Goal: Task Accomplishment & Management: Complete application form

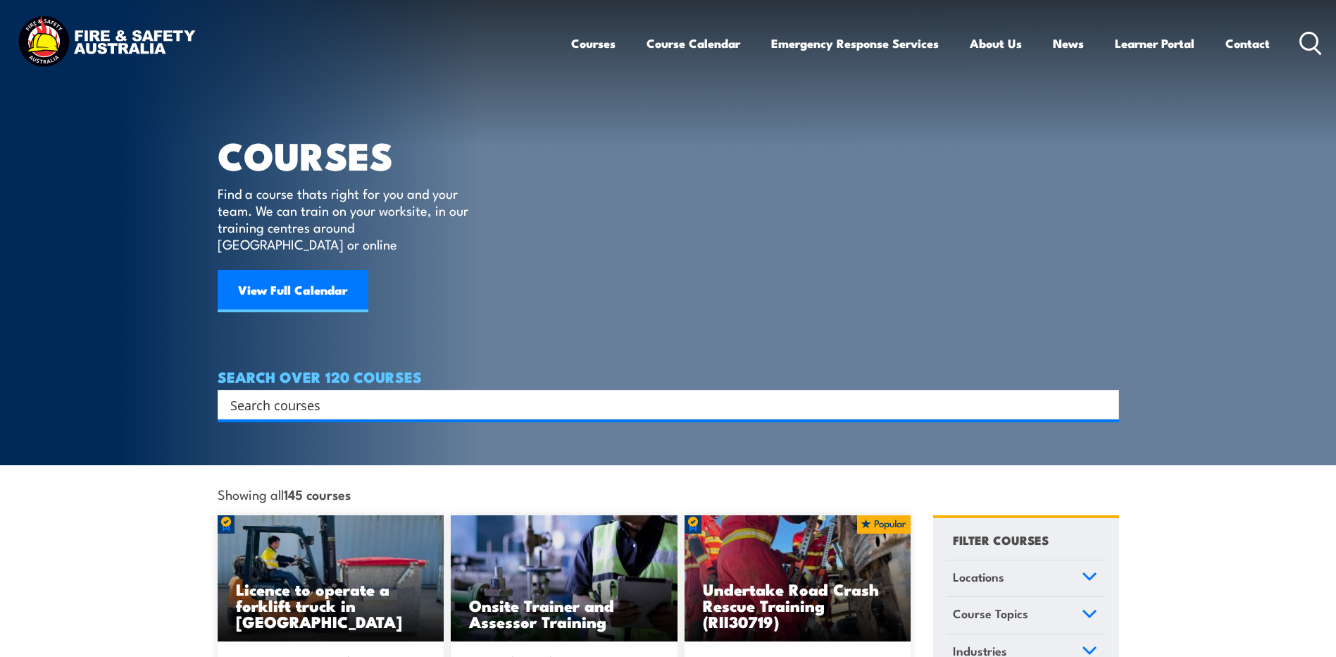
click at [988, 394] on input "Search input" at bounding box center [659, 404] width 858 height 21
type input "first aid"
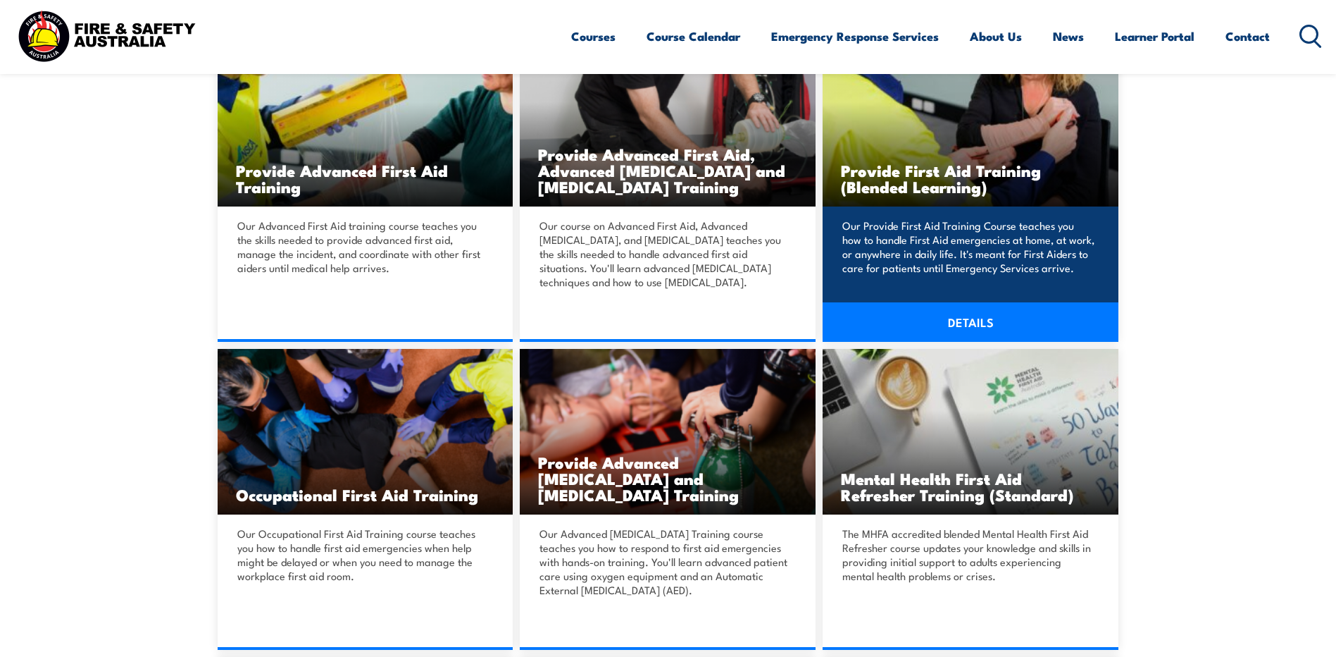
scroll to position [352, 0]
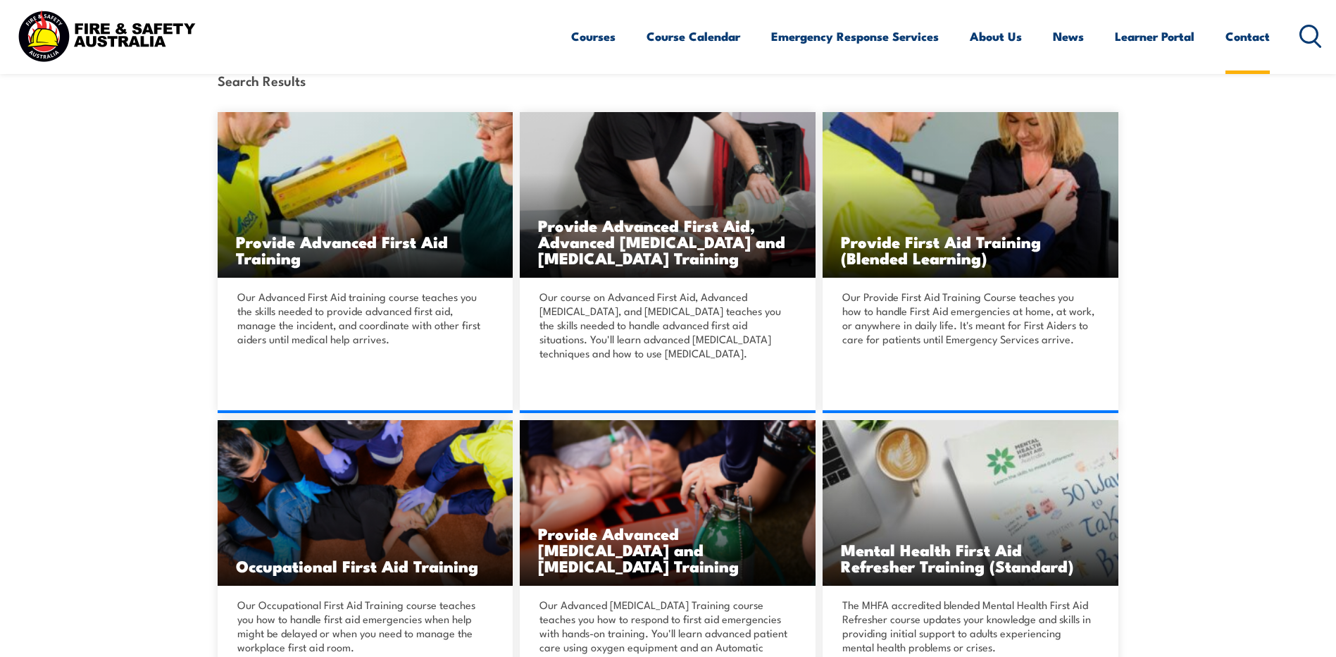
click at [1248, 35] on link "Contact" at bounding box center [1248, 36] width 44 height 37
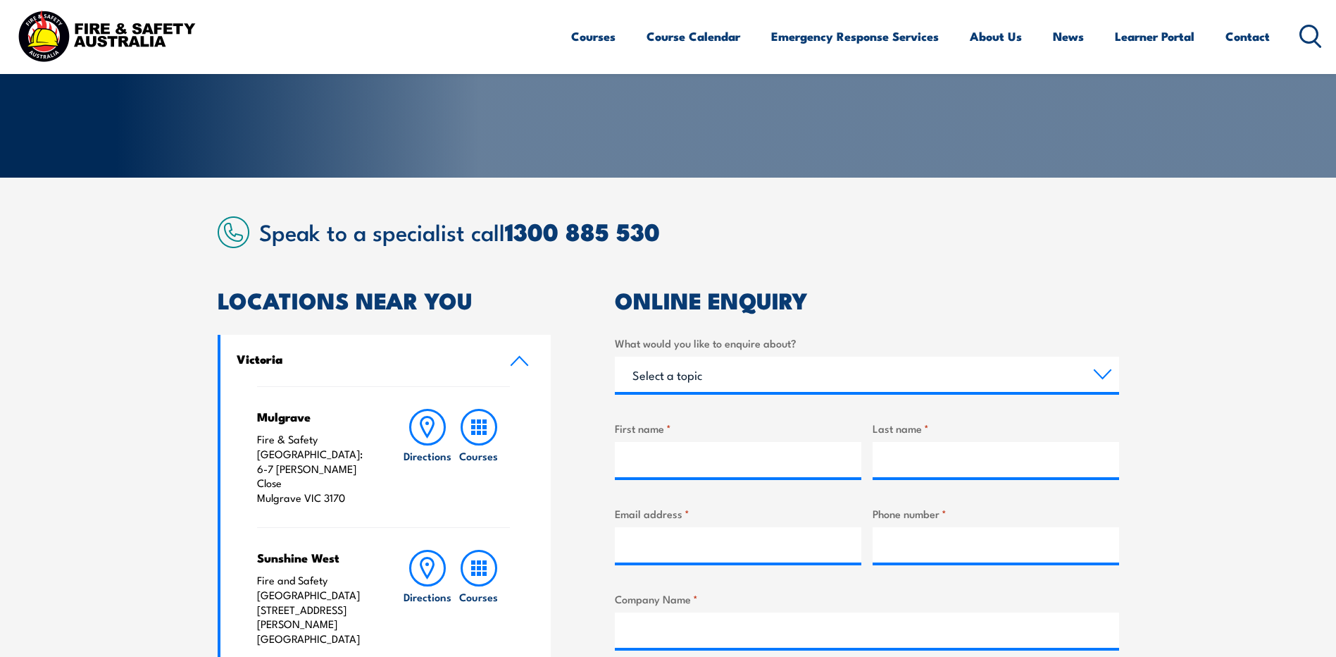
scroll to position [282, 0]
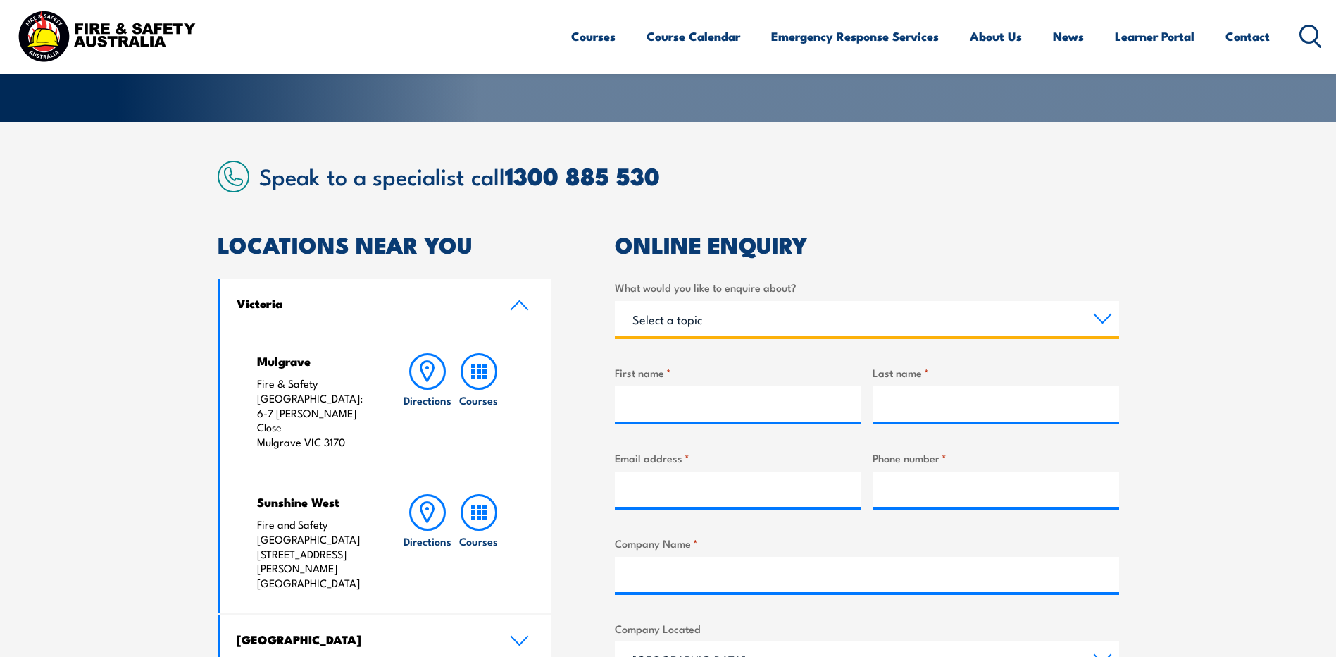
click at [697, 311] on select "Select a topic Training Emergency Response Services General Enquiry" at bounding box center [867, 318] width 504 height 35
select select "Training"
click at [615, 301] on select "Select a topic Training Emergency Response Services General Enquiry" at bounding box center [867, 318] width 504 height 35
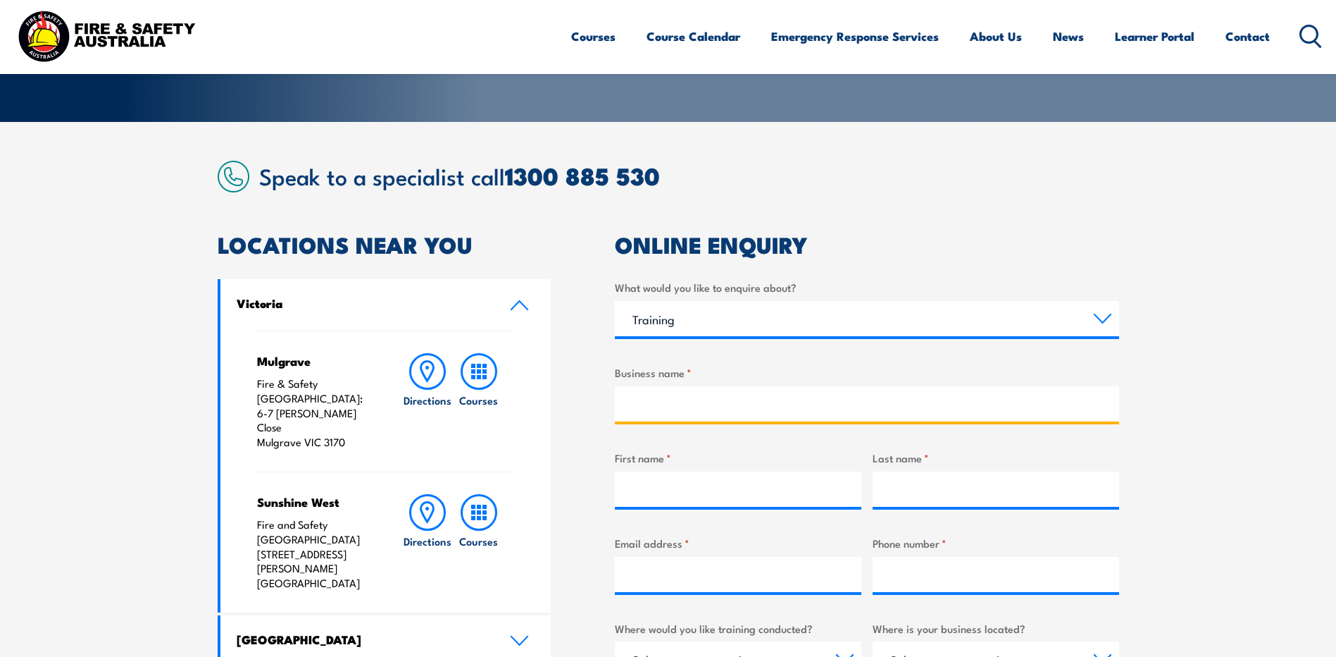
click at [669, 397] on input "Business name *" at bounding box center [867, 403] width 504 height 35
type input "[PERSON_NAME]/BMD JV"
type input "[PERSON_NAME]"
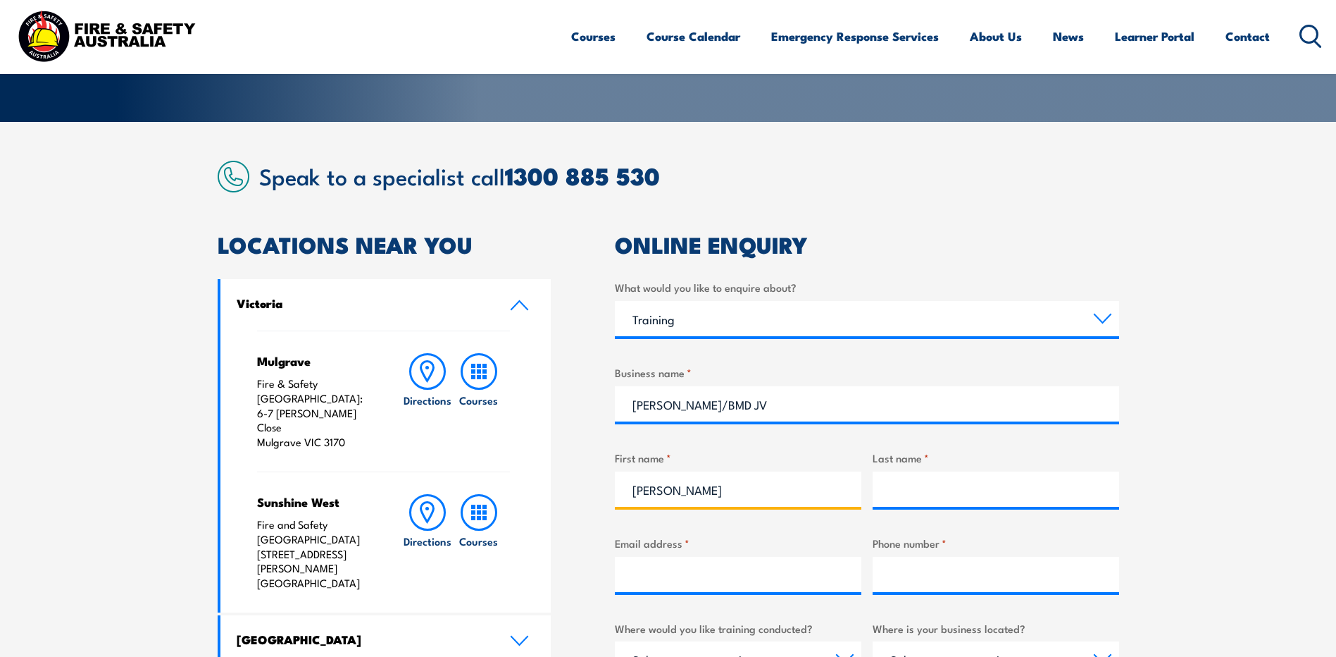
type input "Coulthart"
type input "[PERSON_NAME][EMAIL_ADDRESS][DOMAIN_NAME]"
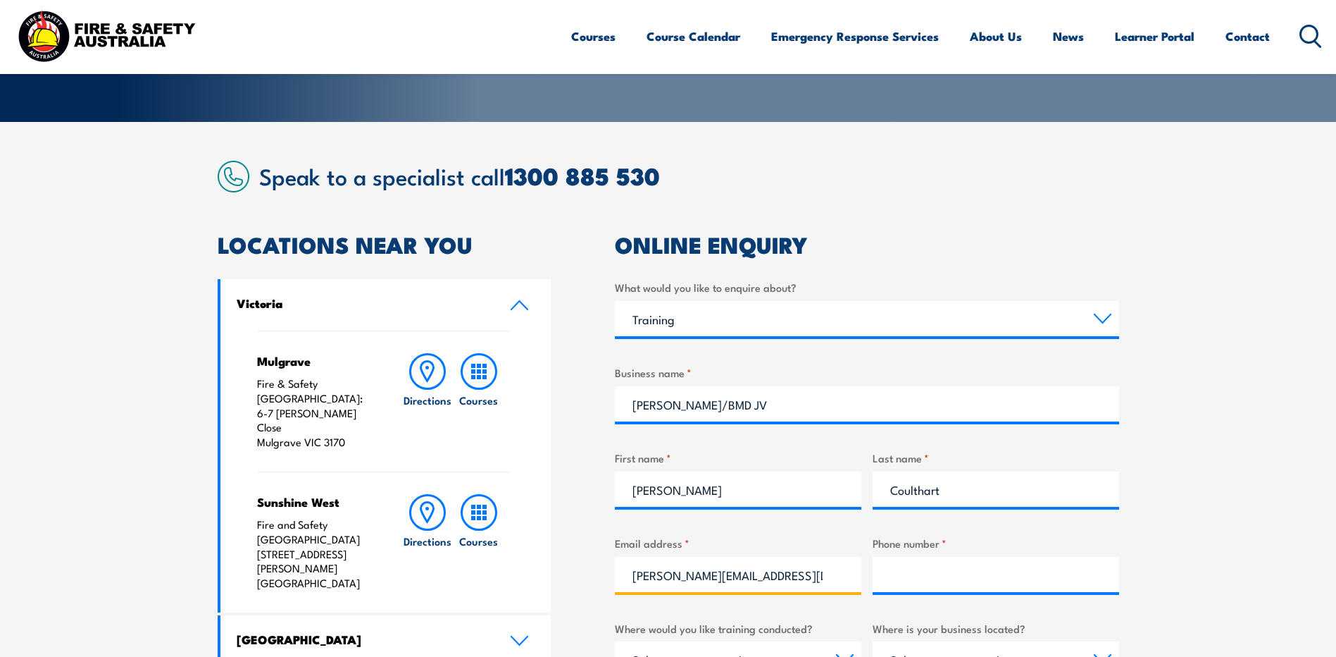
type input "020432584572"
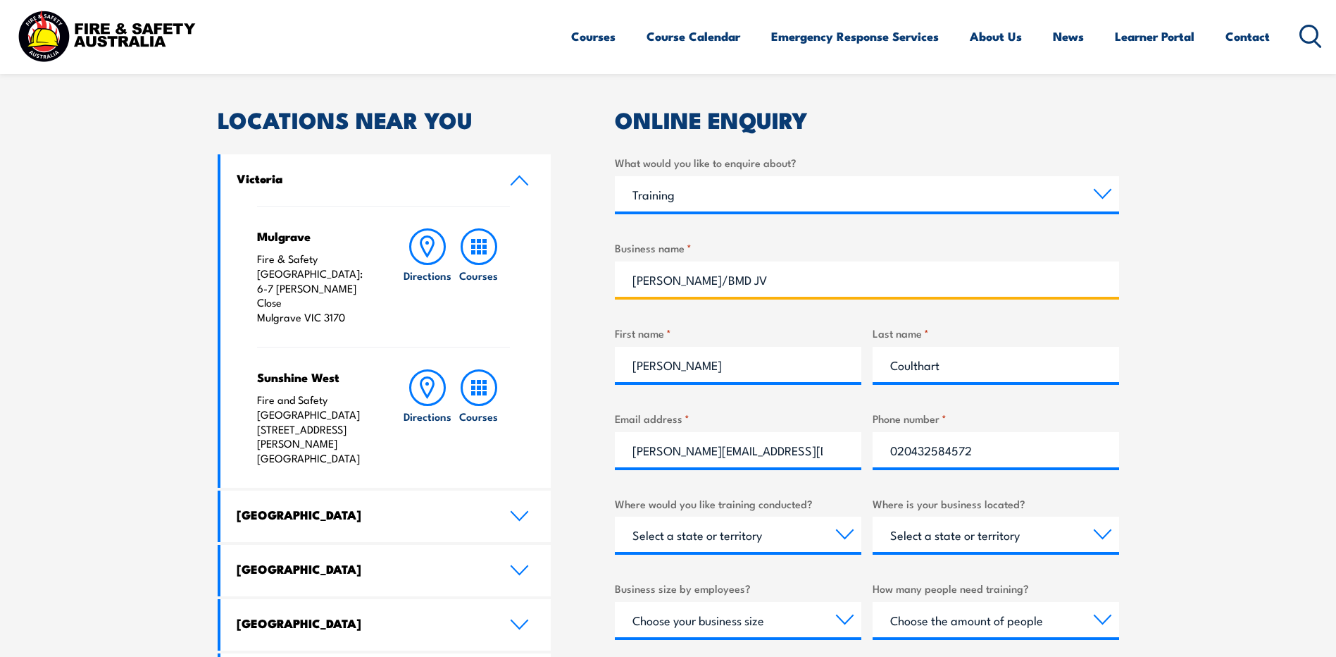
scroll to position [423, 0]
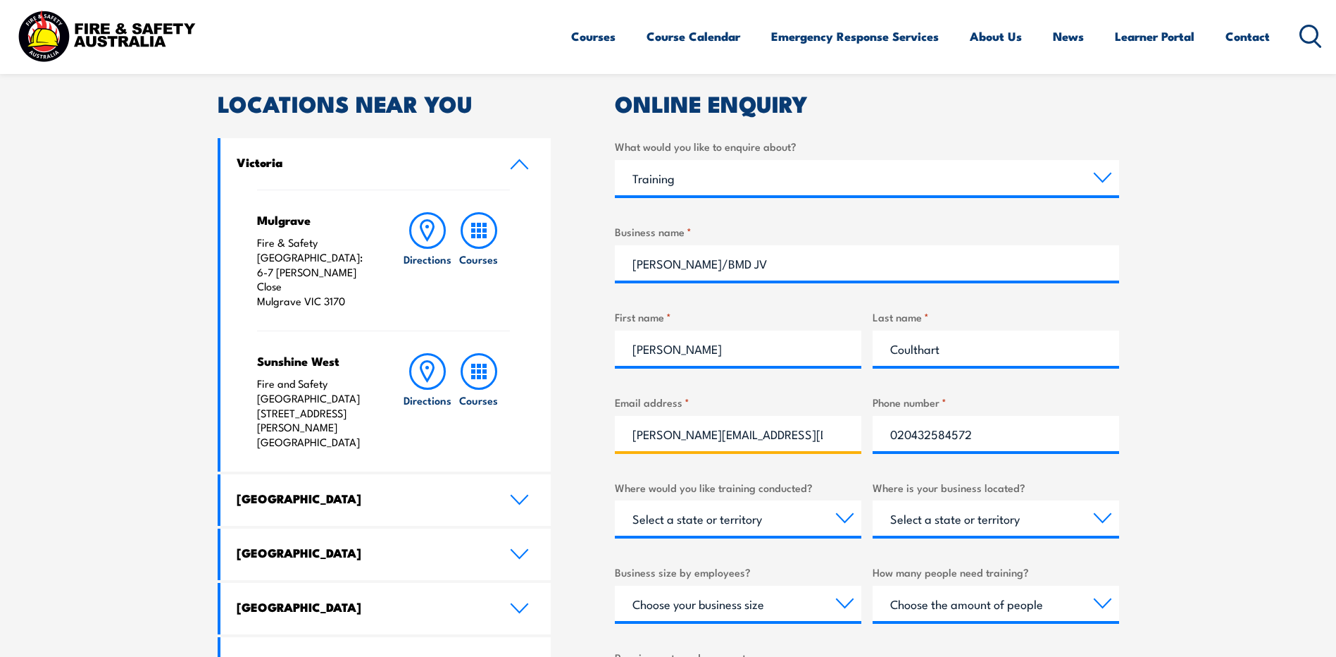
click at [719, 435] on input "bryan@shiresecurity.com.au" at bounding box center [738, 433] width 247 height 35
drag, startPoint x: 788, startPoint y: 435, endPoint x: 594, endPoint y: 421, distance: 194.3
click at [594, 421] on div "LOCATIONS NEAR YOU Victoria Mulgrave Fire & Safety Australia: 6-7 Hartnett Clos…" at bounding box center [669, 502] width 902 height 819
type input "Bryan.Coulthart@downergroup.com"
click at [903, 437] on input "020432584572" at bounding box center [996, 433] width 247 height 35
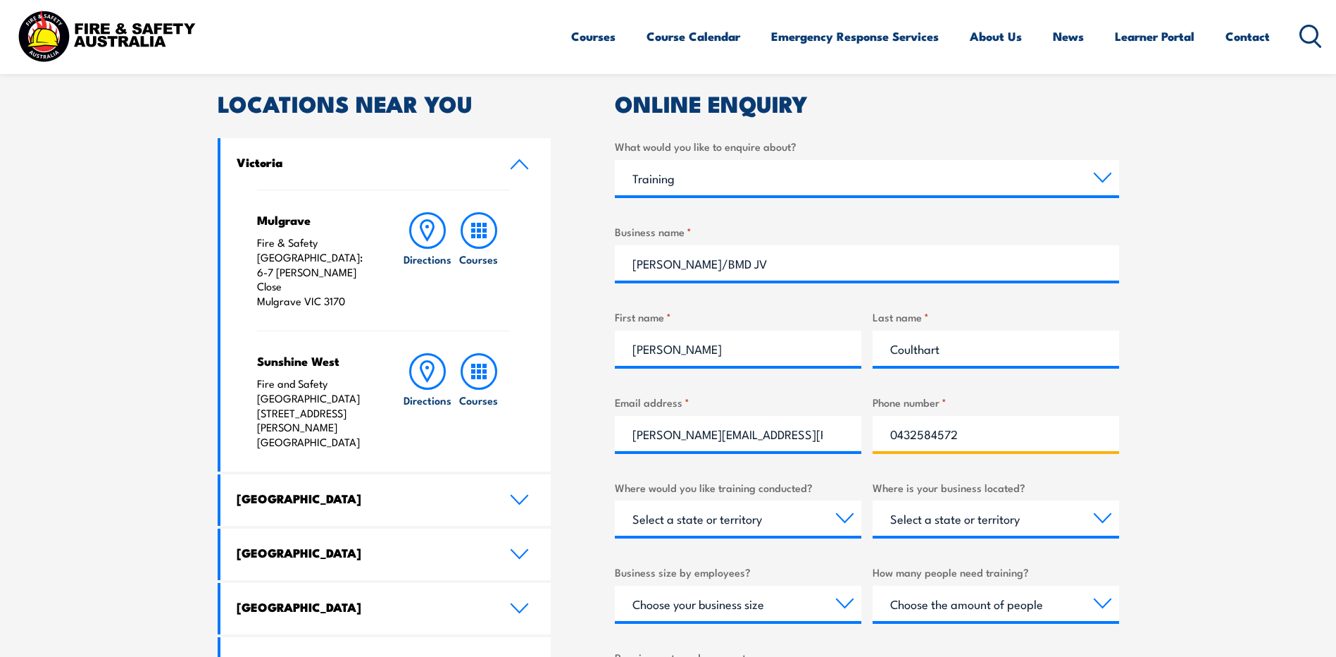
type input "0432584572"
click at [851, 511] on select "Select a state or territory Nationally - multiple locations QLD NSW VIC SA ACT …" at bounding box center [738, 517] width 247 height 35
select select "NSW"
click at [615, 500] on select "Select a state or territory Nationally - multiple locations QLD NSW VIC SA ACT …" at bounding box center [738, 517] width 247 height 35
click at [957, 522] on select "Select a state or territory QLD NSW VIC SA ACT WA TAS NT" at bounding box center [996, 517] width 247 height 35
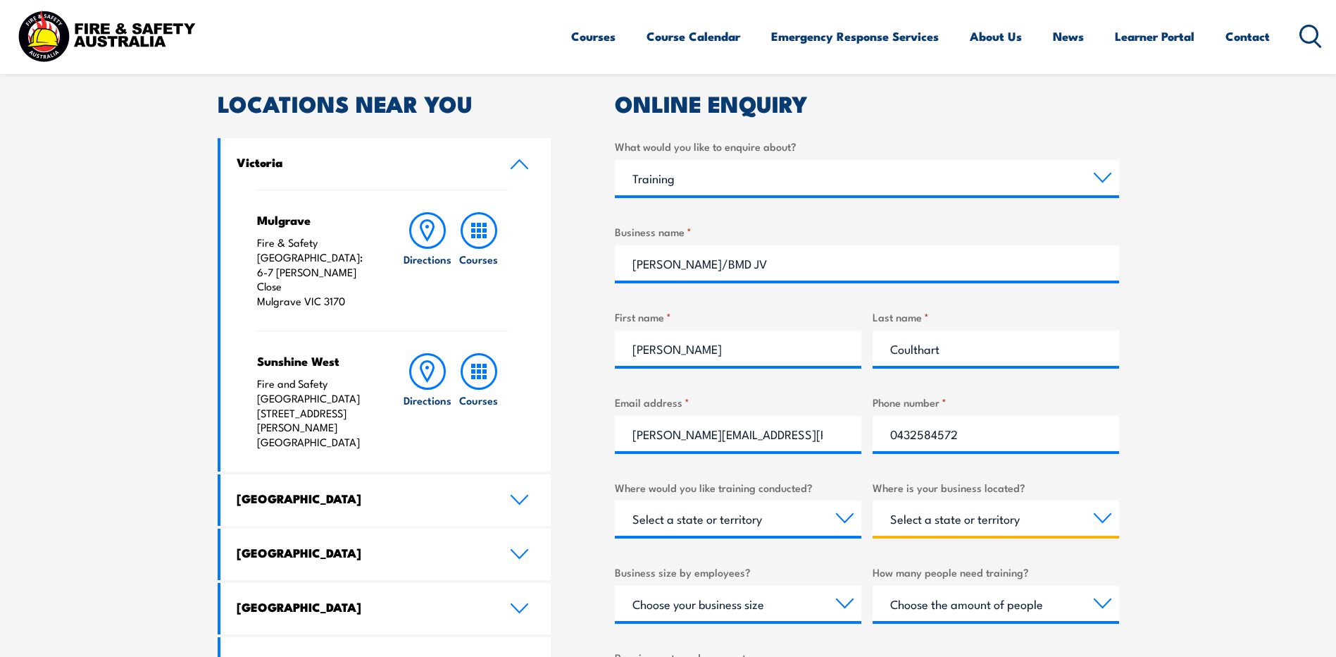
select select "NSW"
click at [873, 500] on select "Select a state or territory QLD NSW VIC SA ACT WA TAS NT" at bounding box center [996, 517] width 247 height 35
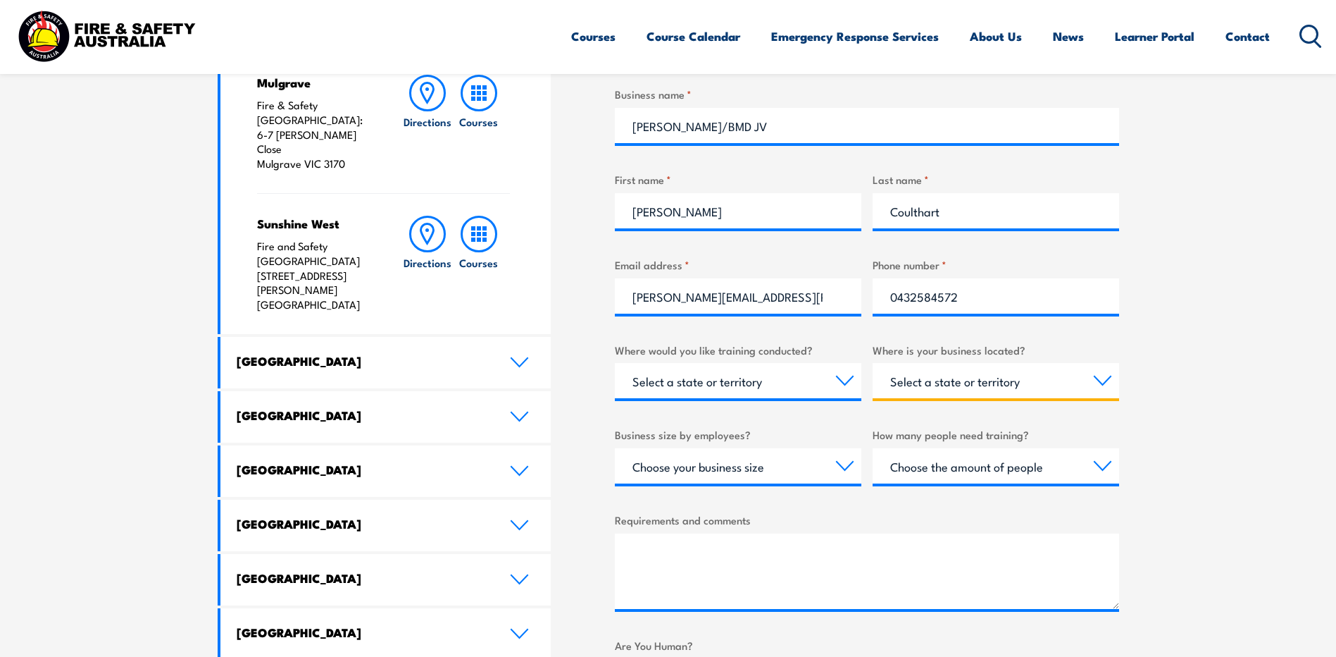
scroll to position [634, 0]
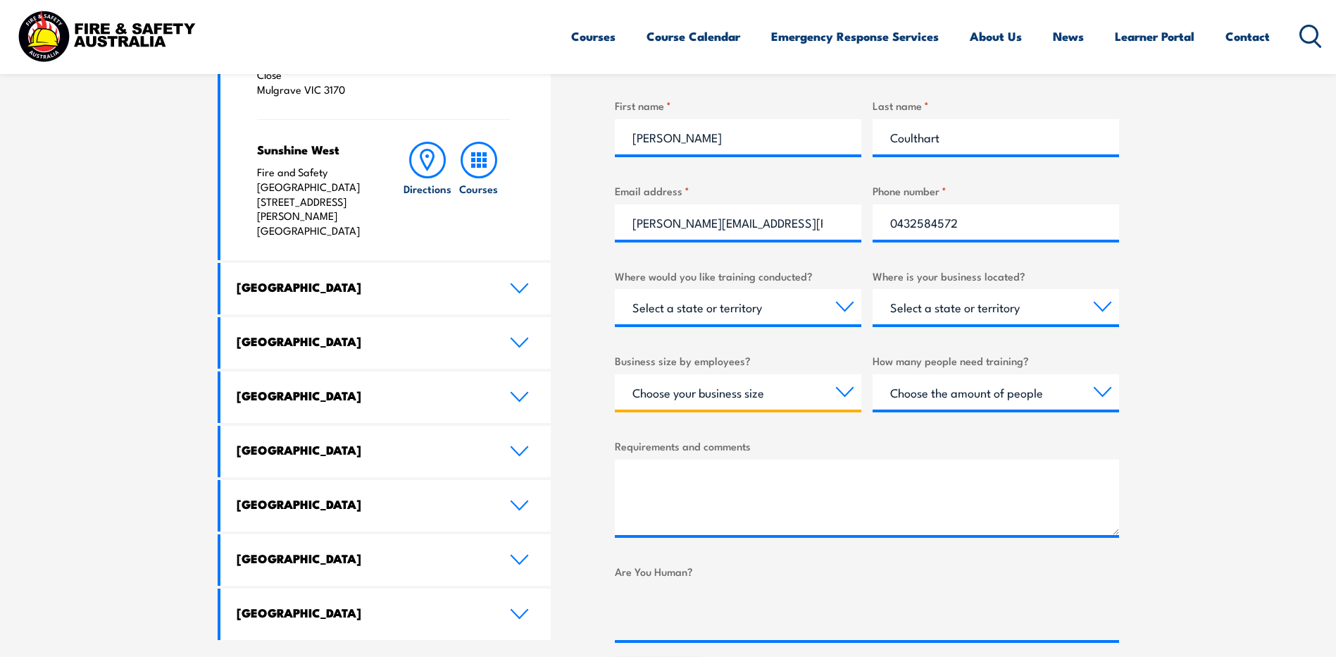
click at [845, 396] on select "Choose your business size 1 to 19 20 to 199 200+" at bounding box center [738, 391] width 247 height 35
select select "200+"
click at [615, 374] on select "Choose your business size 1 to 19 20 to 199 200+" at bounding box center [738, 391] width 247 height 35
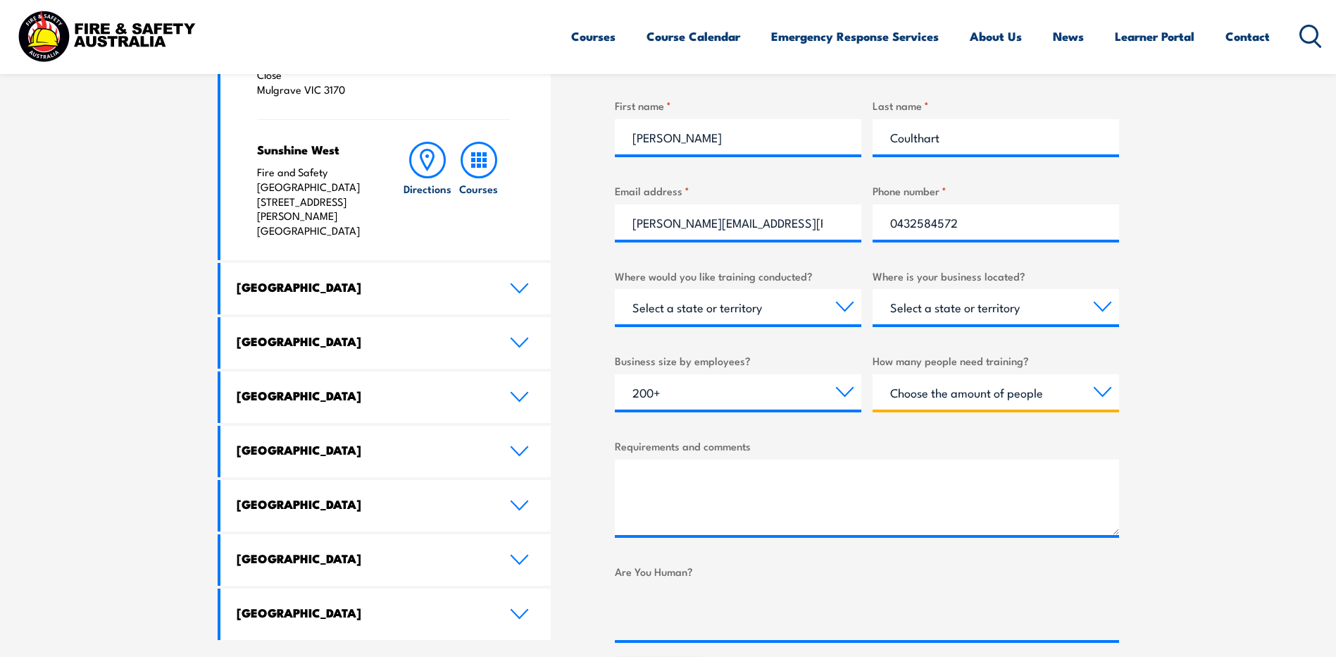
click at [979, 396] on select "Choose the amount of people 1 to 4 5 to 19 20+" at bounding box center [996, 391] width 247 height 35
select select "5 to 19"
click at [873, 374] on select "Choose the amount of people 1 to 4 5 to 19 20+" at bounding box center [996, 391] width 247 height 35
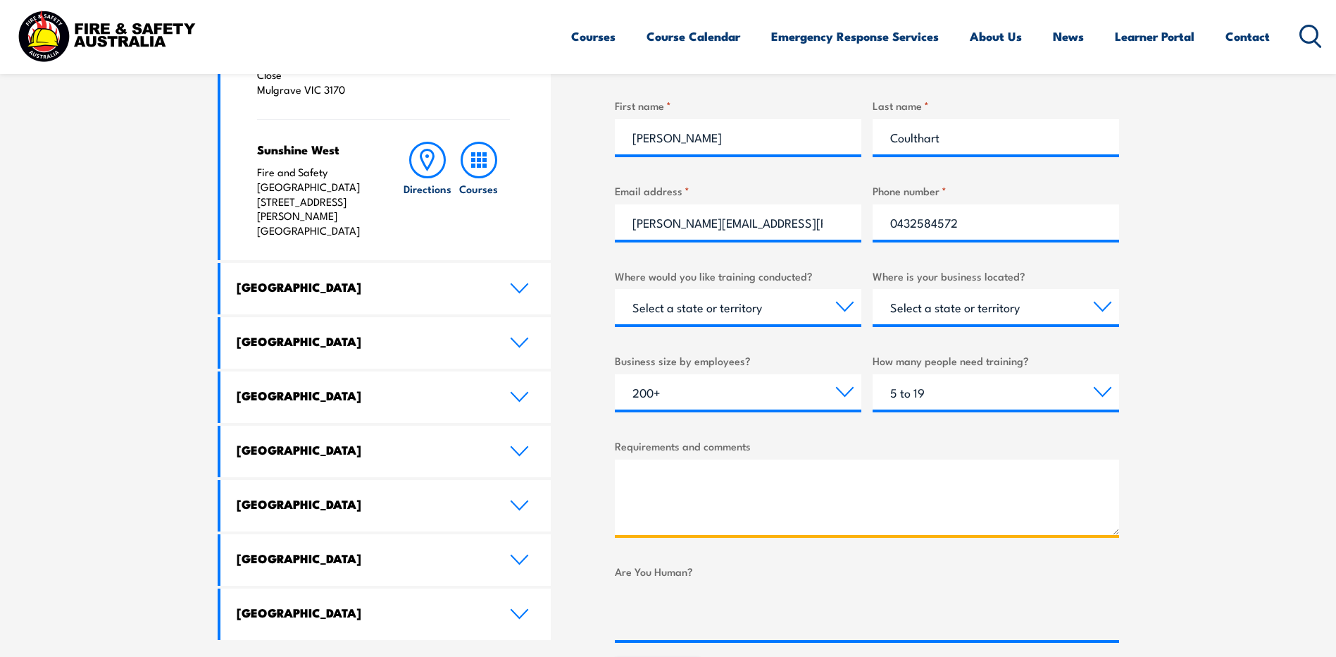
click at [803, 497] on textarea "Requirements and comments" at bounding box center [867, 496] width 504 height 75
type textarea "first aid training at west camden"
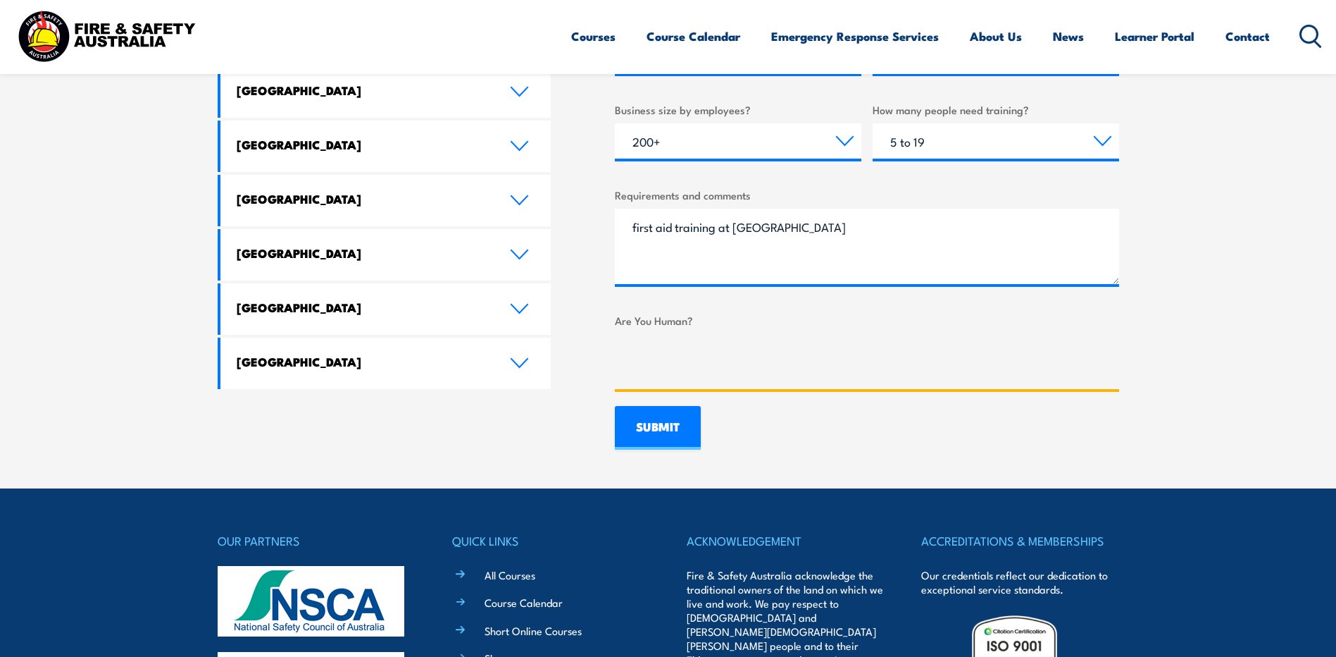
scroll to position [986, 0]
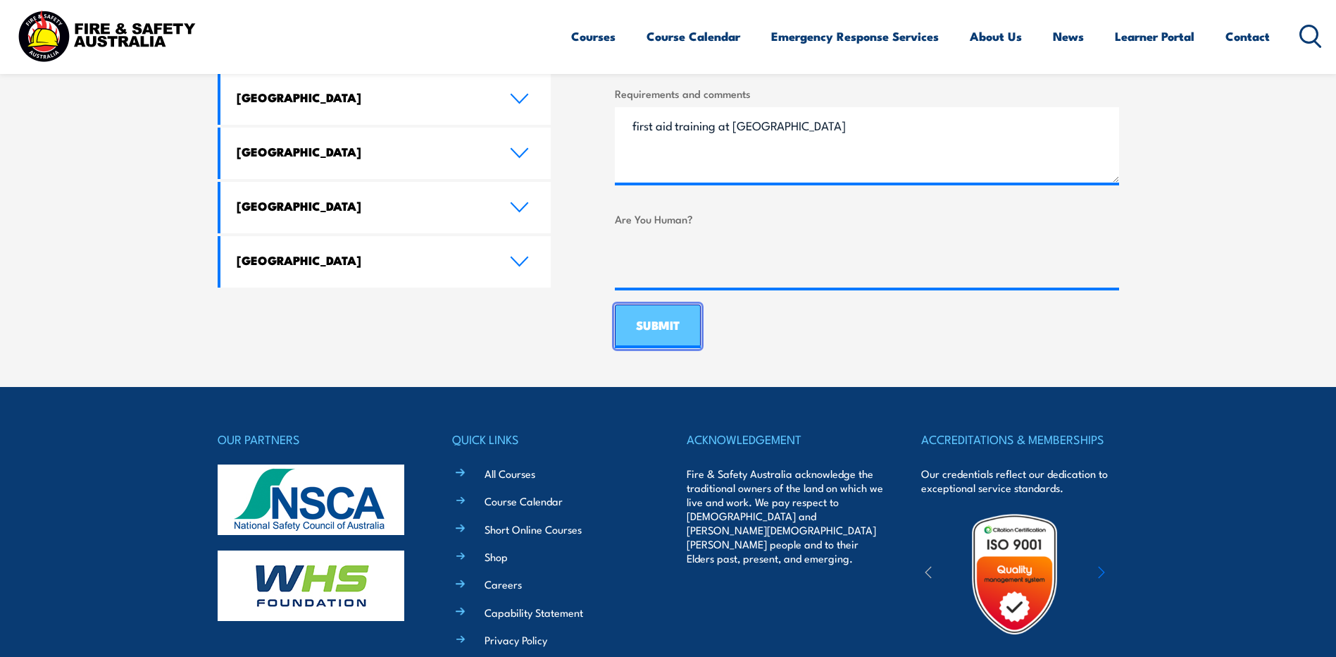
click at [670, 326] on input "SUBMIT" at bounding box center [658, 326] width 86 height 44
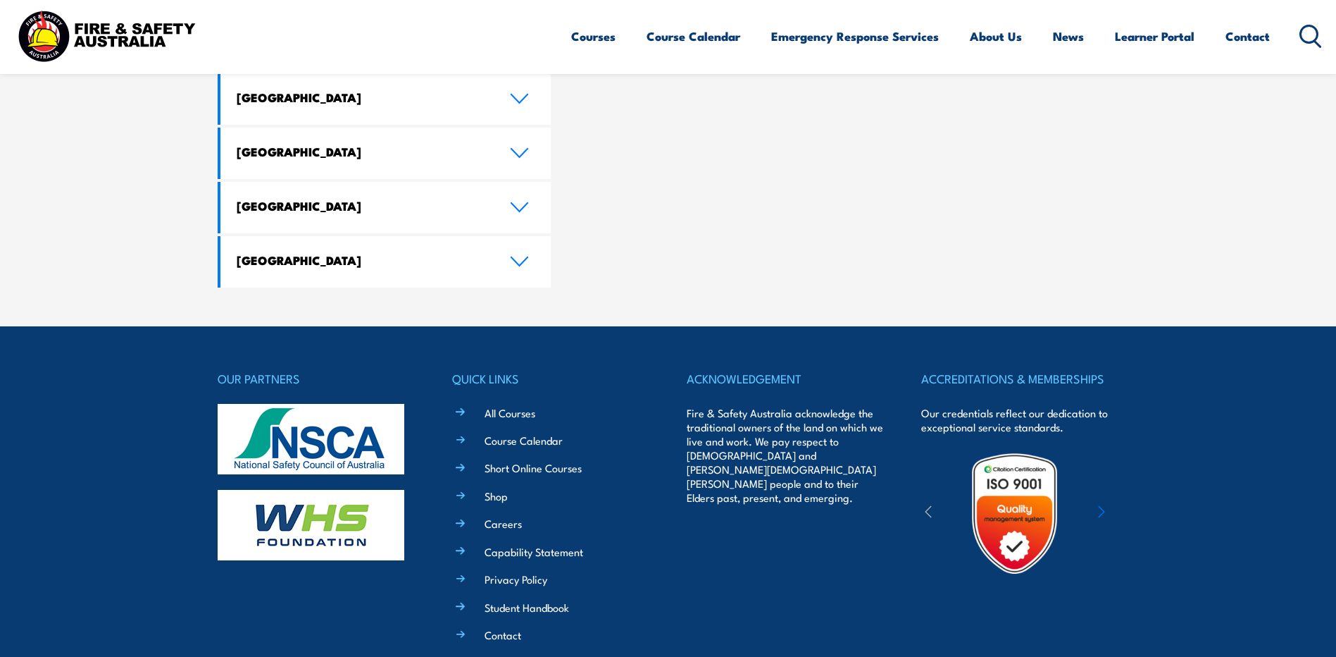
click at [903, 569] on div "OUR PARTNERS QUICK LINKS All Courses Course Calendar Short Online Courses Shop …" at bounding box center [669, 564] width 902 height 392
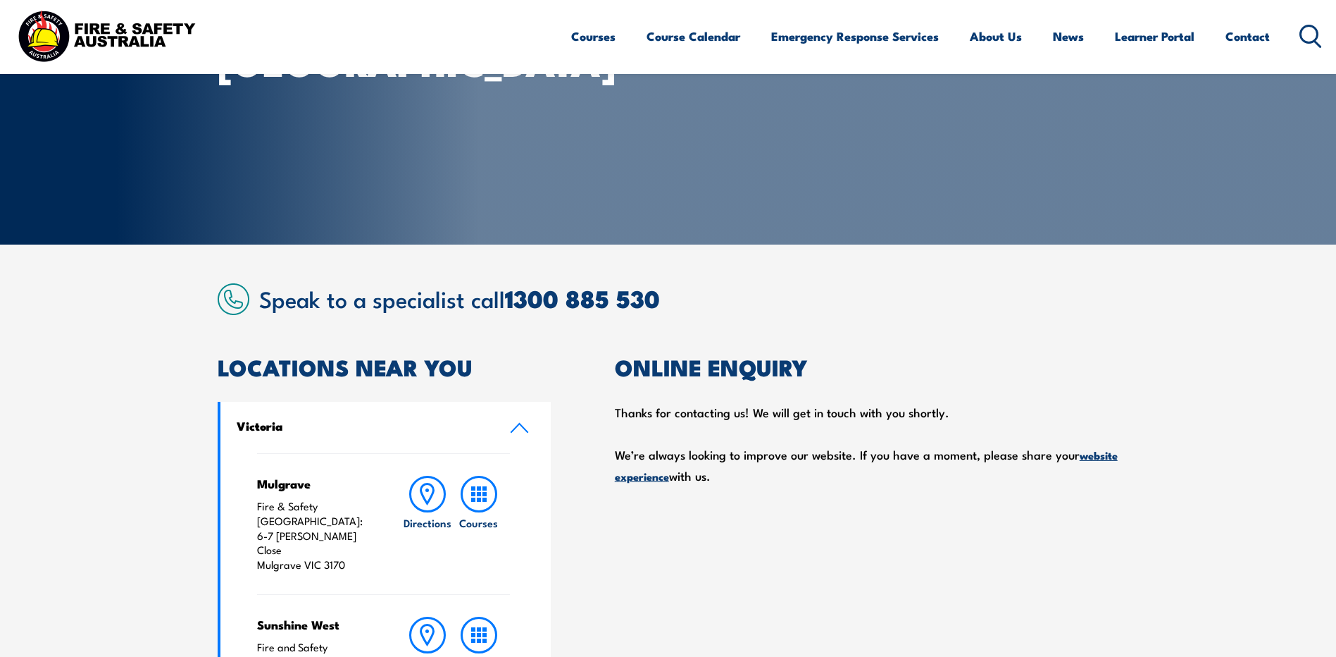
scroll to position [159, 0]
